Goal: Browse casually: Explore the website without a specific task or goal

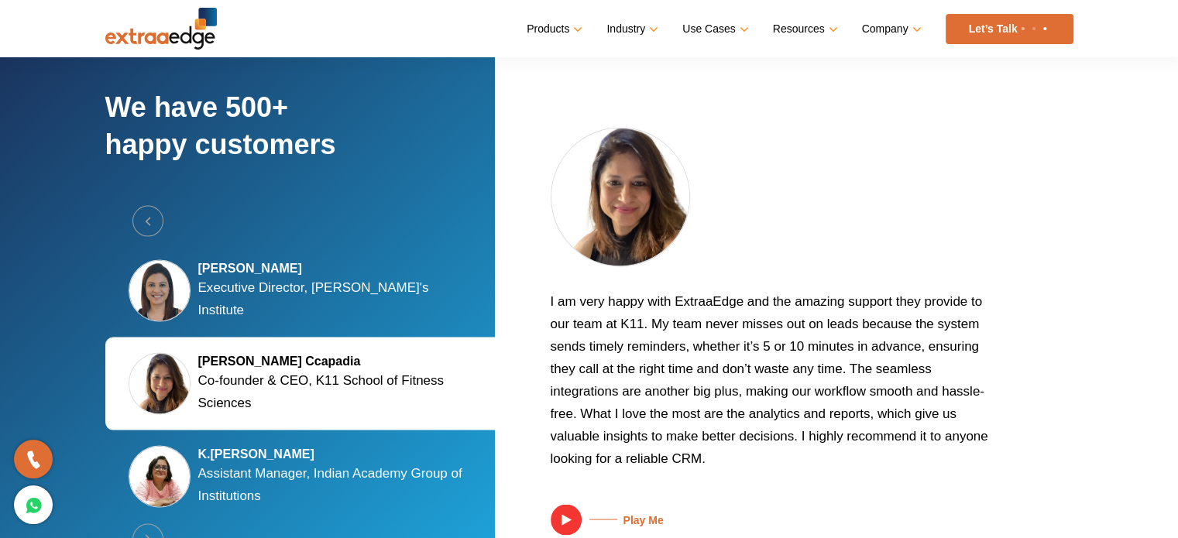
scroll to position [2904, 0]
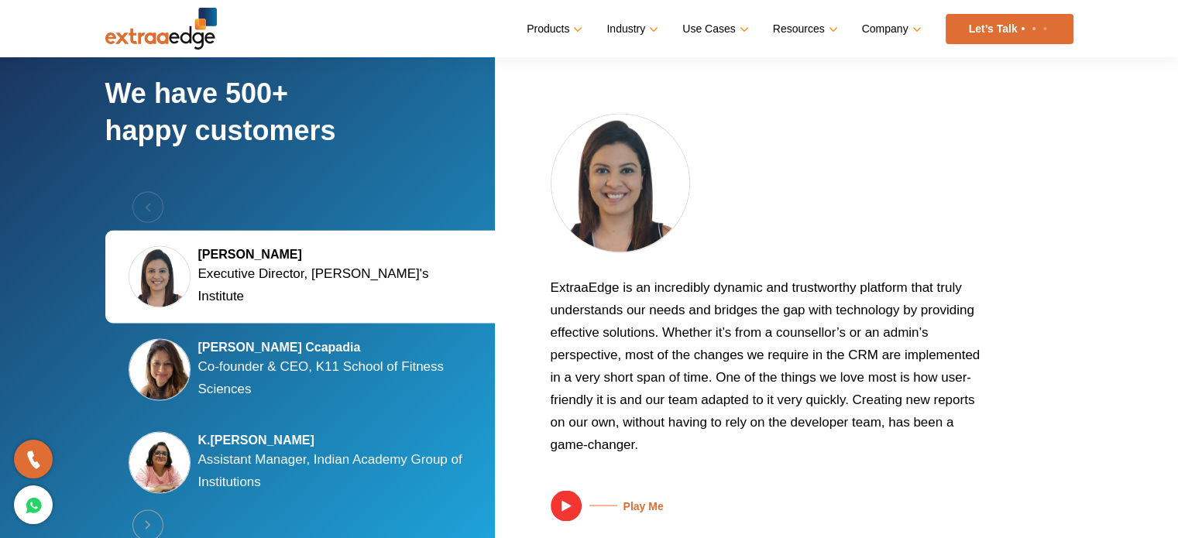
click at [139, 194] on div "Previous [PERSON_NAME] Executive Director, [PERSON_NAME]'s Institute [PERSON_NA…" at bounding box center [302, 369] width 395 height 357
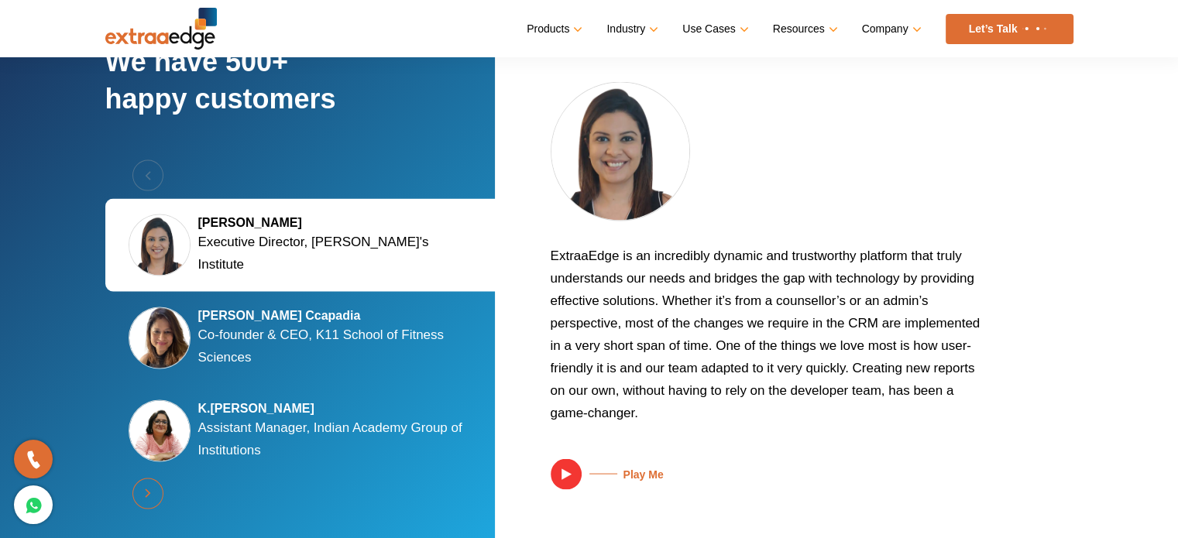
click at [155, 489] on button "Next" at bounding box center [147, 493] width 31 height 31
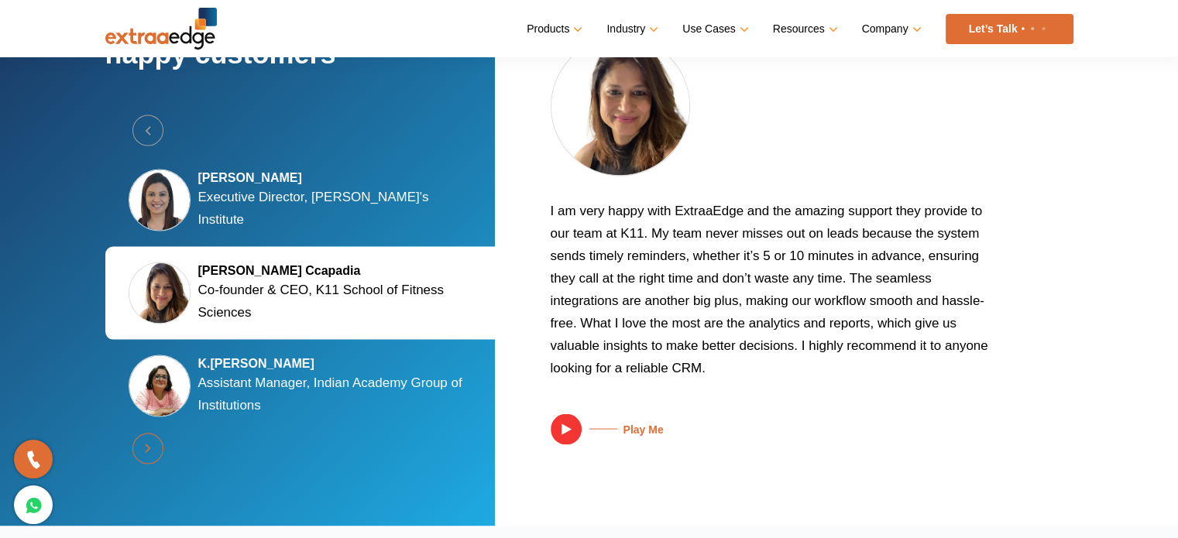
scroll to position [2891, 0]
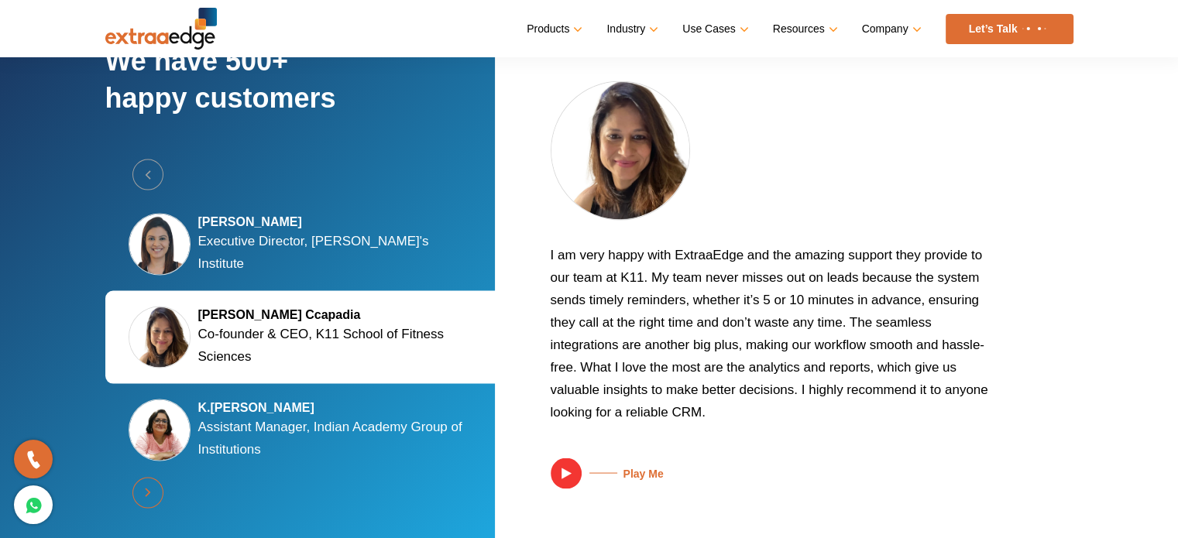
click at [155, 489] on button "Next" at bounding box center [147, 492] width 31 height 31
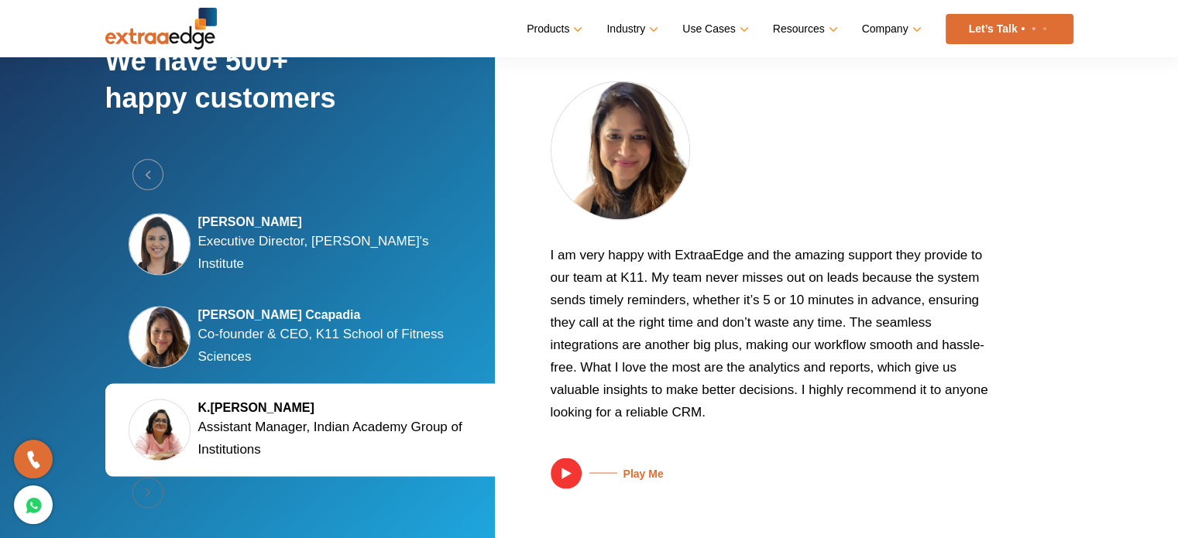
click at [155, 489] on div "Previous [PERSON_NAME] Executive Director, [PERSON_NAME]'s Institute [PERSON_NA…" at bounding box center [302, 337] width 395 height 357
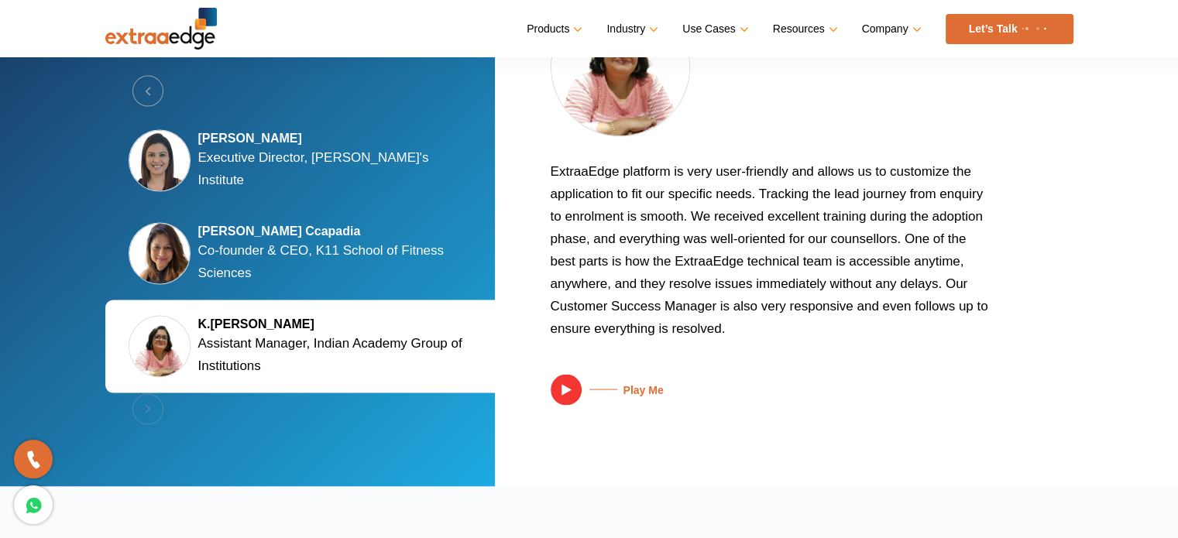
scroll to position [3021, 0]
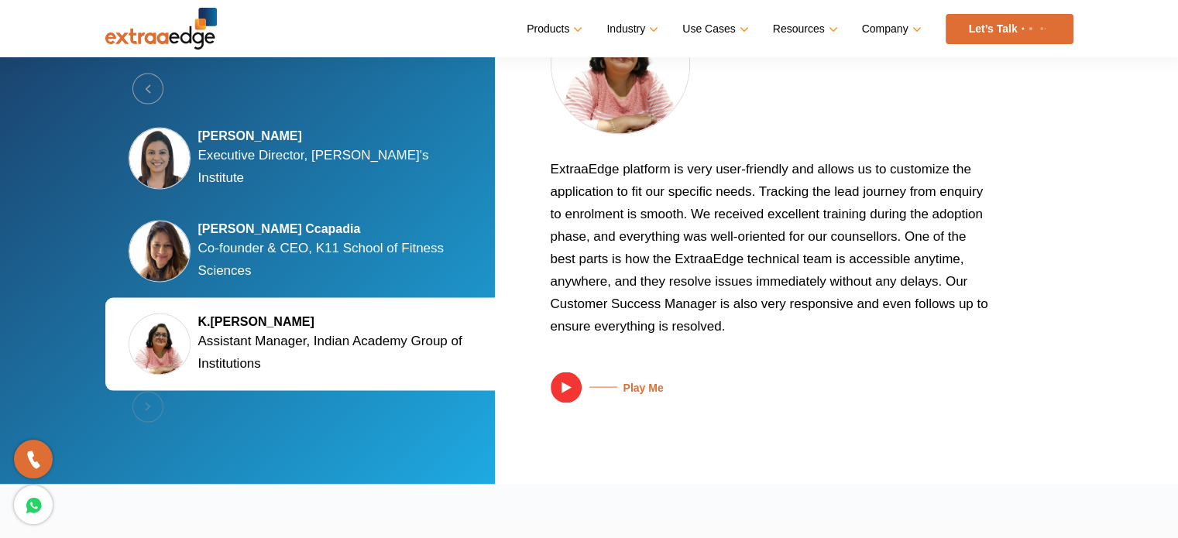
click at [150, 394] on div "Previous [PERSON_NAME] Executive Director, [PERSON_NAME]'s Institute [PERSON_NA…" at bounding box center [302, 252] width 395 height 357
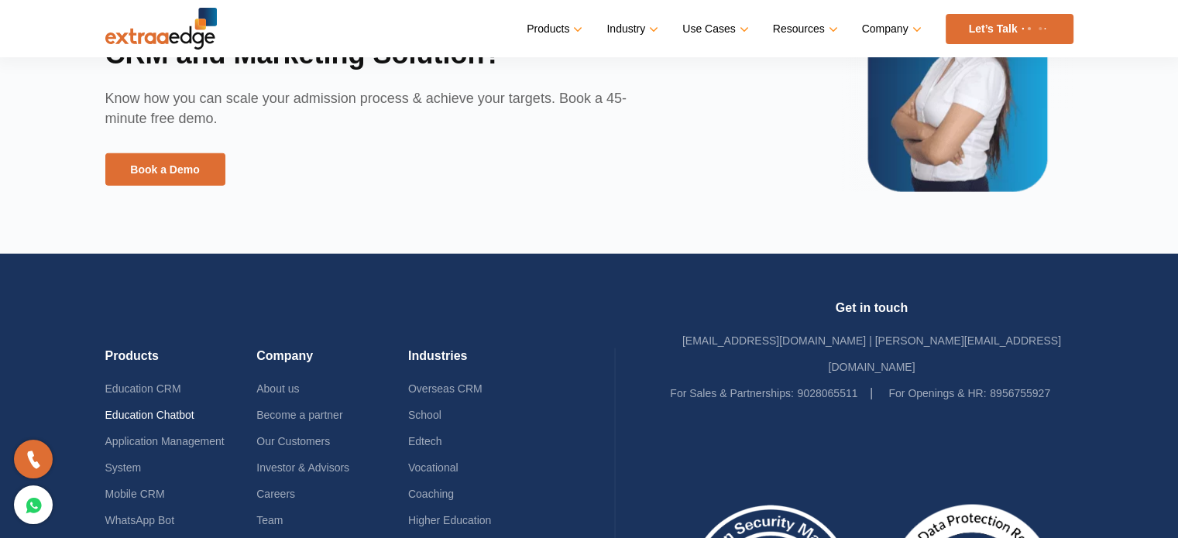
scroll to position [3910, 0]
